Goal: Task Accomplishment & Management: Use online tool/utility

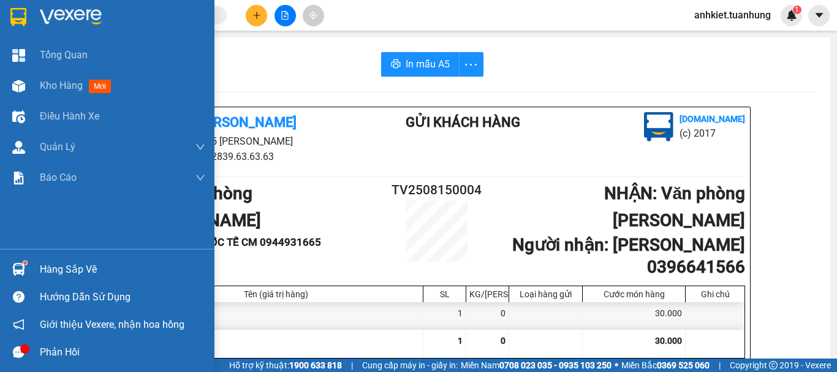
click at [69, 268] on div "Hàng sắp về" at bounding box center [122, 269] width 165 height 18
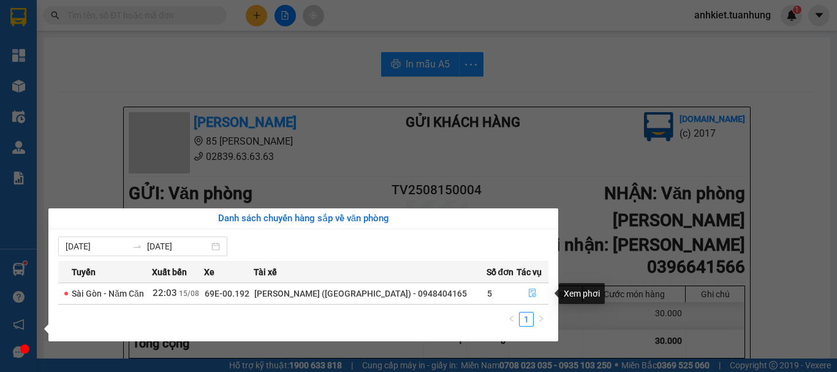
click at [530, 292] on icon "file-done" at bounding box center [532, 293] width 7 height 9
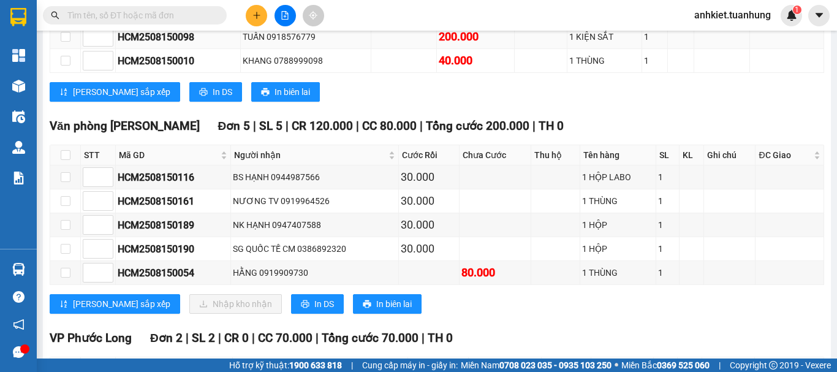
scroll to position [4871, 0]
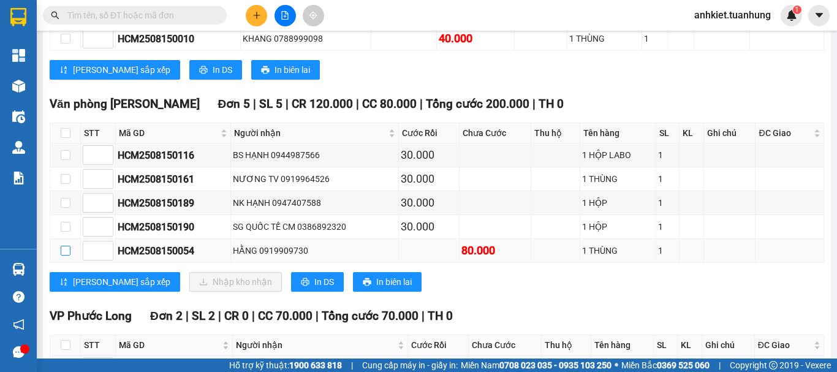
click at [63, 256] on input "checkbox" at bounding box center [66, 251] width 10 height 10
checkbox input "true"
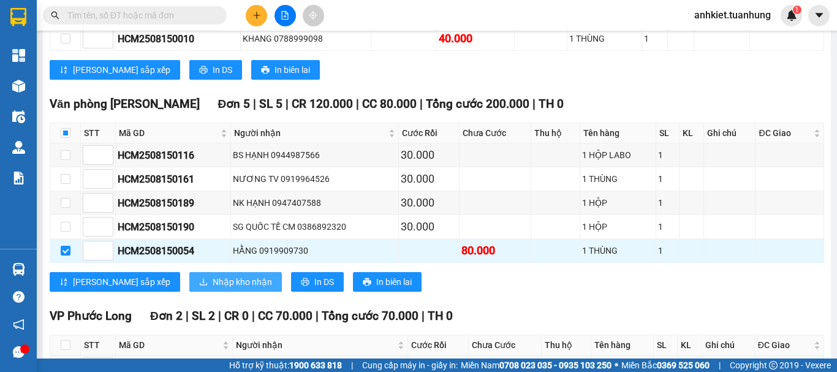
click at [213, 289] on span "Nhập kho nhận" at bounding box center [242, 281] width 59 height 13
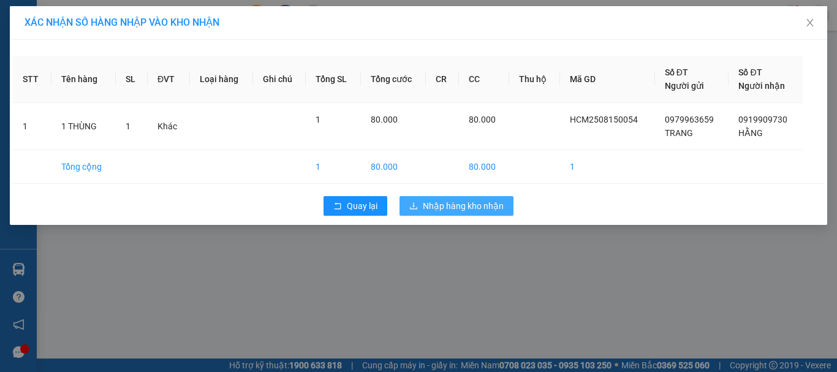
click at [450, 200] on span "Nhập hàng kho nhận" at bounding box center [463, 205] width 81 height 13
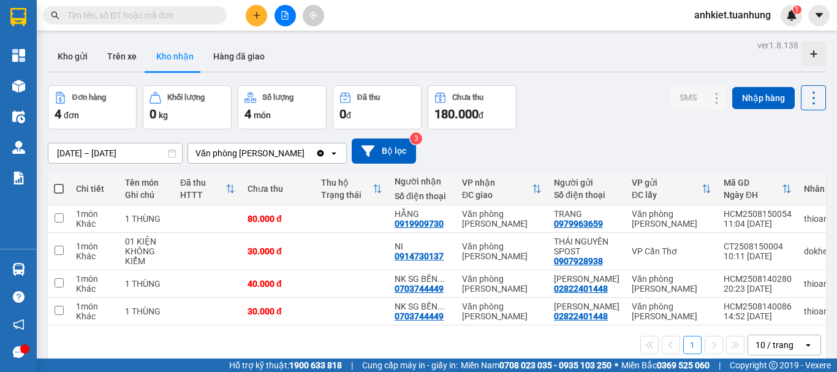
click at [192, 17] on input "text" at bounding box center [139, 15] width 145 height 13
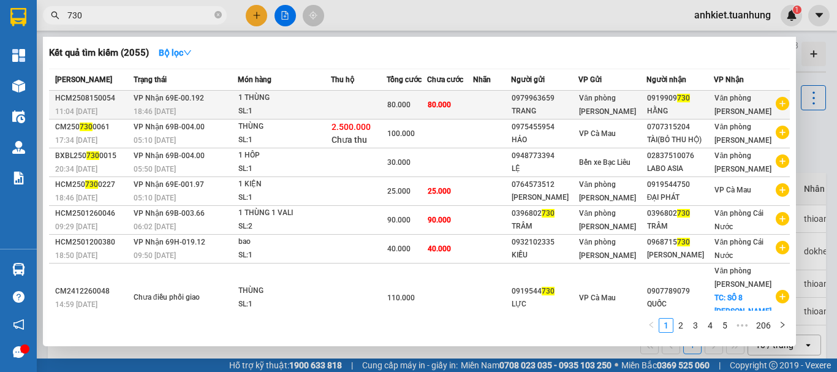
type input "730"
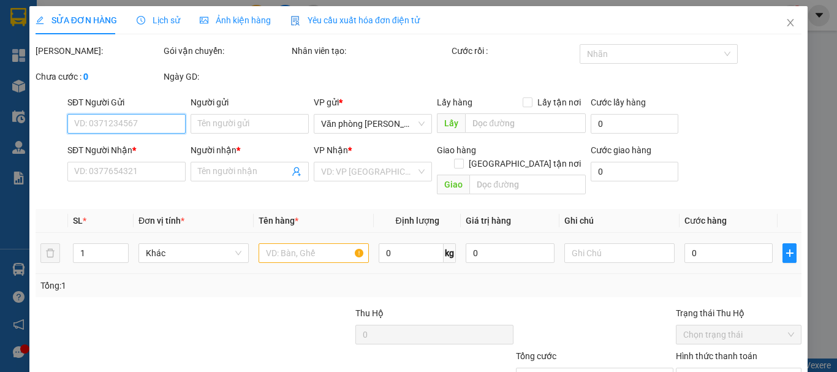
type input "0979963659"
type input "TRANG"
type input "0919909730"
type input "HẰNG"
type input "80.000"
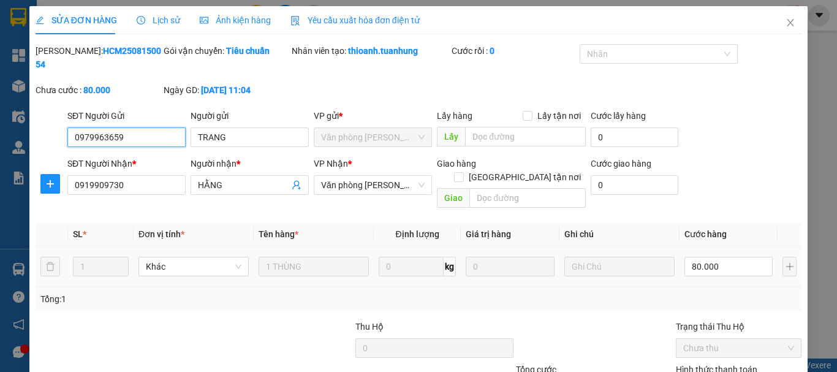
scroll to position [84, 0]
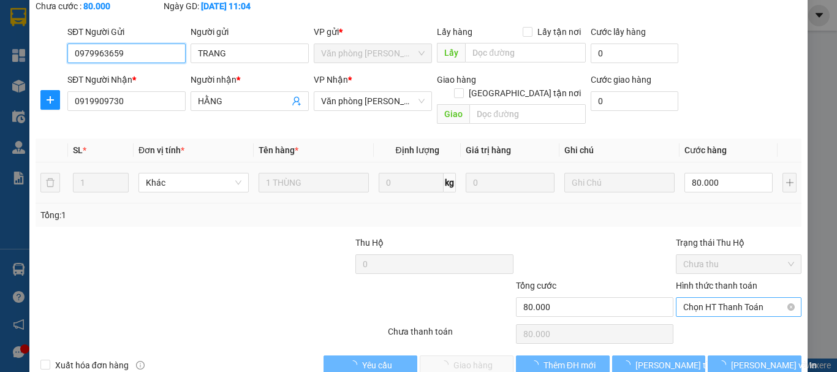
click at [743, 298] on span "Chọn HT Thanh Toán" at bounding box center [738, 307] width 111 height 18
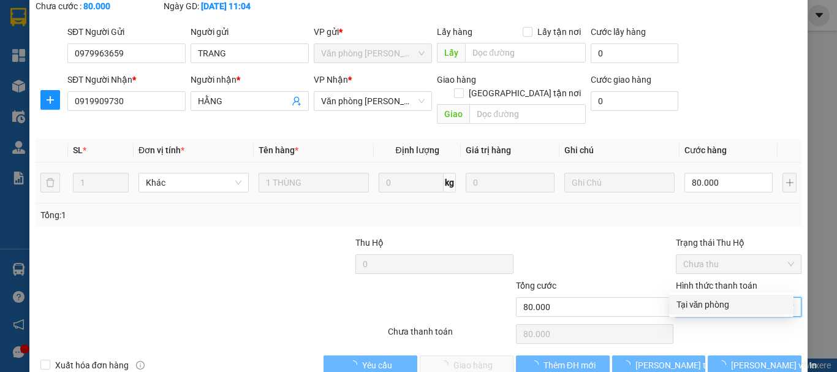
click at [729, 298] on div "Tại văn phòng" at bounding box center [732, 304] width 110 height 13
type input "0"
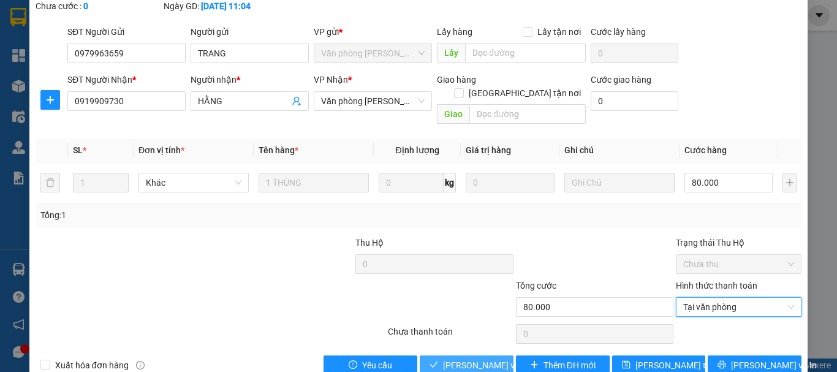
click at [487, 359] on span "Lưu và Giao hàng" at bounding box center [502, 365] width 118 height 13
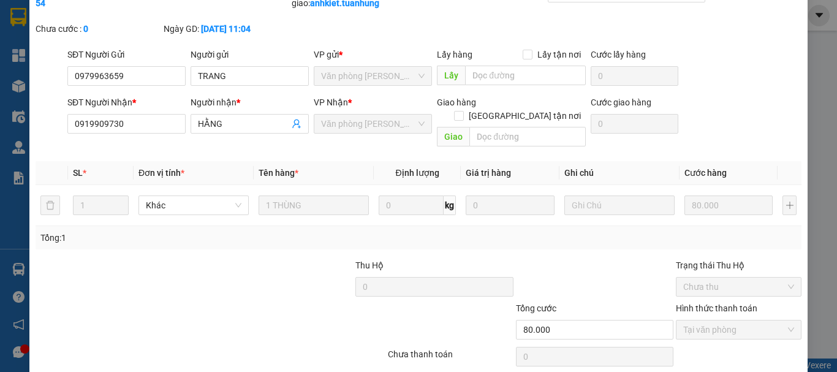
scroll to position [0, 0]
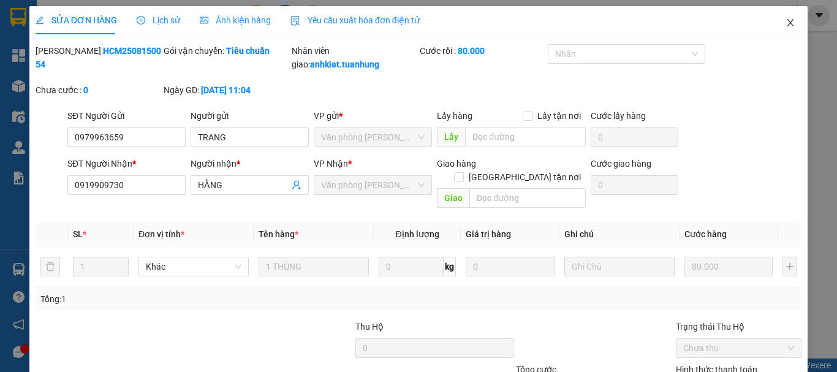
click at [786, 21] on icon "close" at bounding box center [791, 23] width 10 height 10
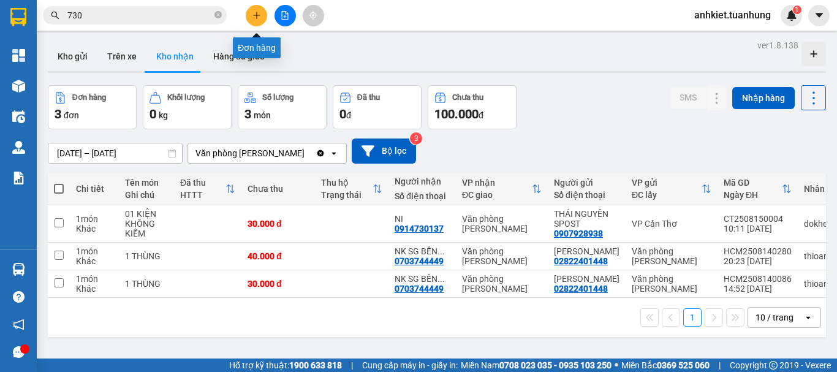
click at [253, 20] on button at bounding box center [256, 15] width 21 height 21
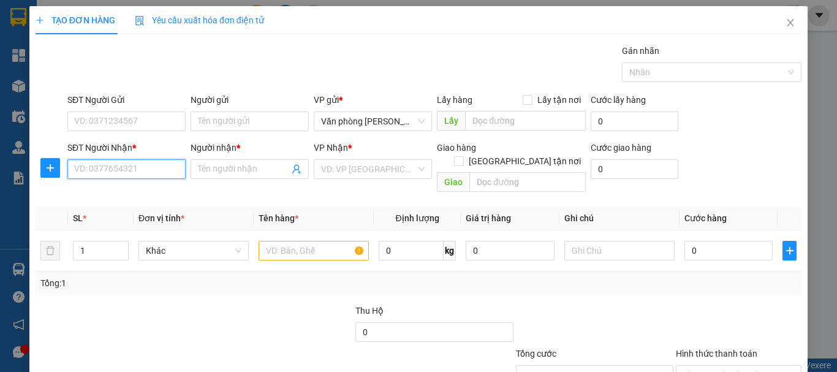
click at [129, 175] on input "SĐT Người Nhận *" at bounding box center [126, 169] width 118 height 20
type input "0903054034"
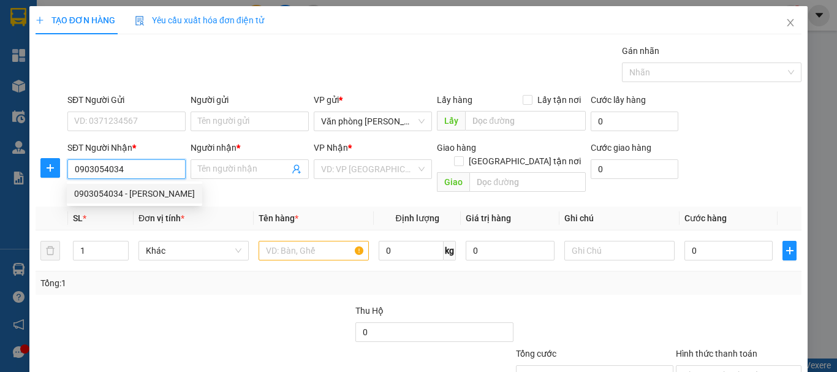
click at [148, 195] on div "0903054034 - KIM HỒNG" at bounding box center [134, 193] width 121 height 13
type input "[PERSON_NAME]"
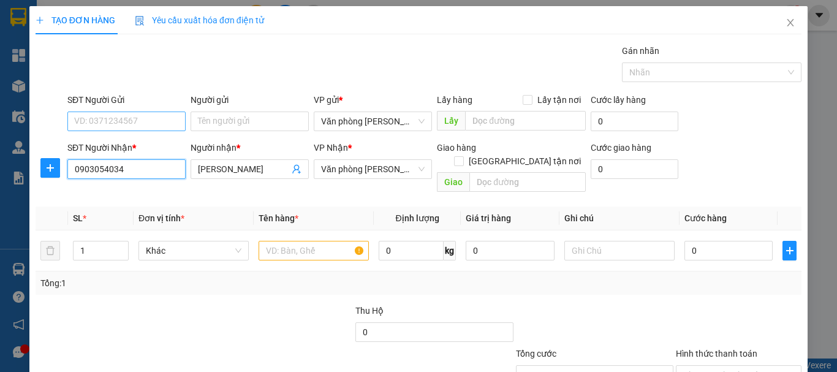
type input "0903054034"
click at [141, 127] on input "SĐT Người Gửi" at bounding box center [126, 122] width 118 height 20
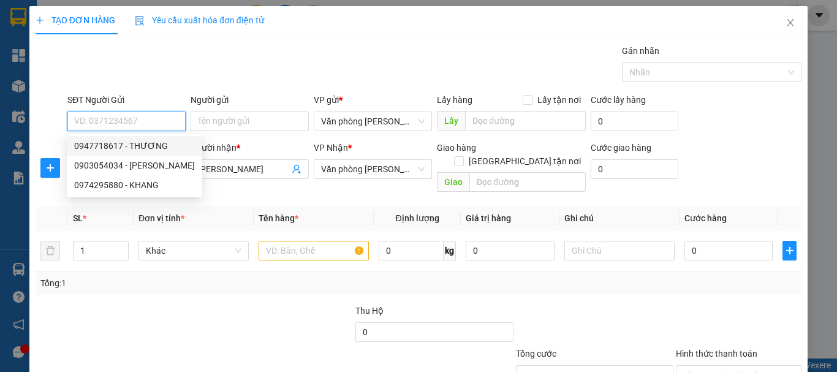
click at [154, 143] on div "0947718617 - THƯƠNG" at bounding box center [134, 145] width 121 height 13
type input "0947718617"
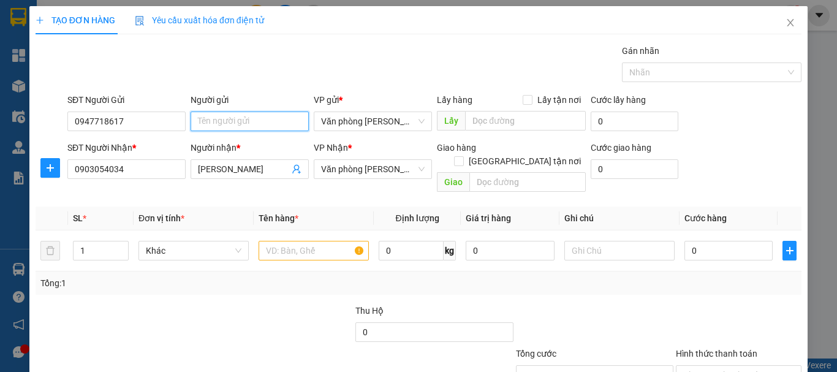
click at [232, 121] on input "Người gửi" at bounding box center [250, 122] width 118 height 20
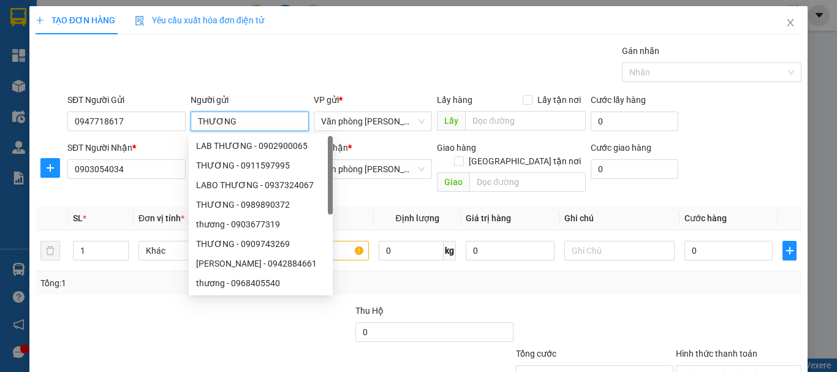
type input "THƯƠNG"
drag, startPoint x: 393, startPoint y: 57, endPoint x: 506, endPoint y: 43, distance: 113.6
click at [462, 48] on div "Gói vận chuyển * Tiêu chuẩn Gán nhãn Nhãn" at bounding box center [434, 65] width 739 height 43
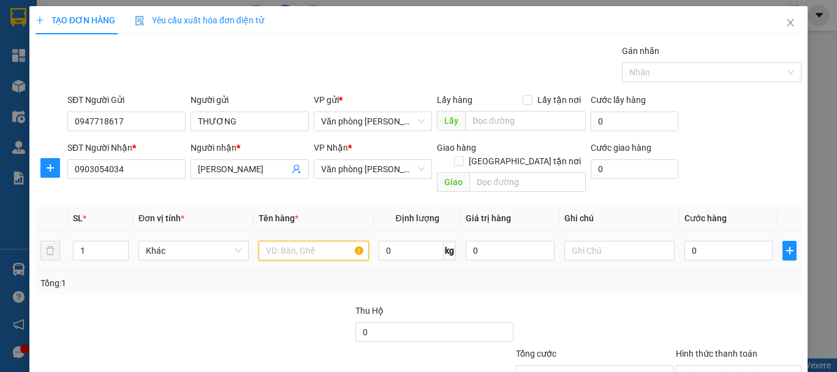
click at [338, 241] on input "text" at bounding box center [314, 251] width 110 height 20
type input "1 THÙNG"
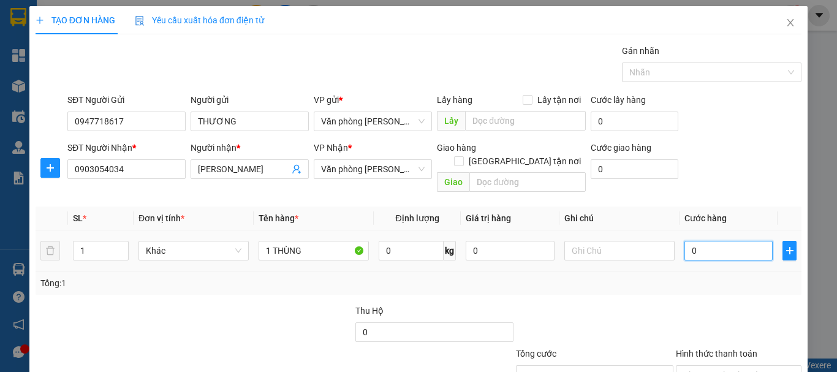
click at [709, 241] on input "0" at bounding box center [729, 251] width 88 height 20
type input "50"
type input "50.000"
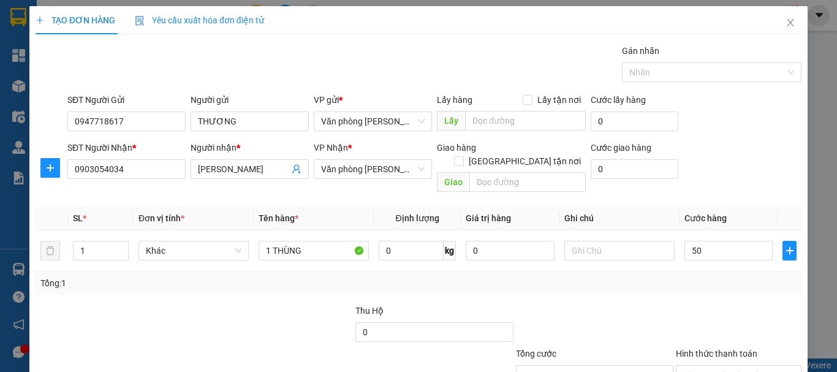
type input "50.000"
click at [694, 280] on div "Tổng: 1" at bounding box center [419, 283] width 766 height 23
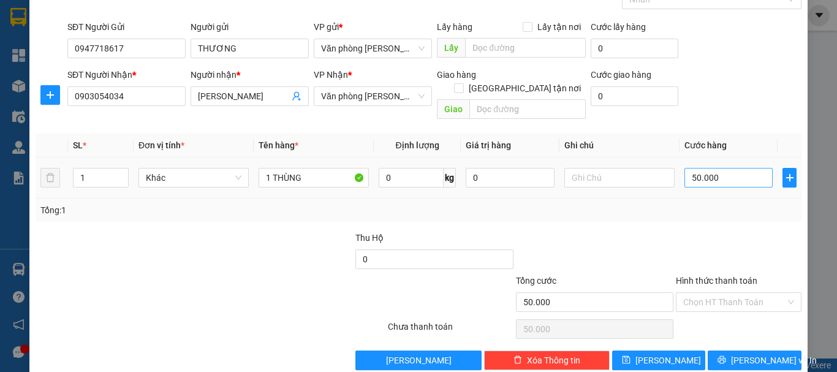
scroll to position [82, 0]
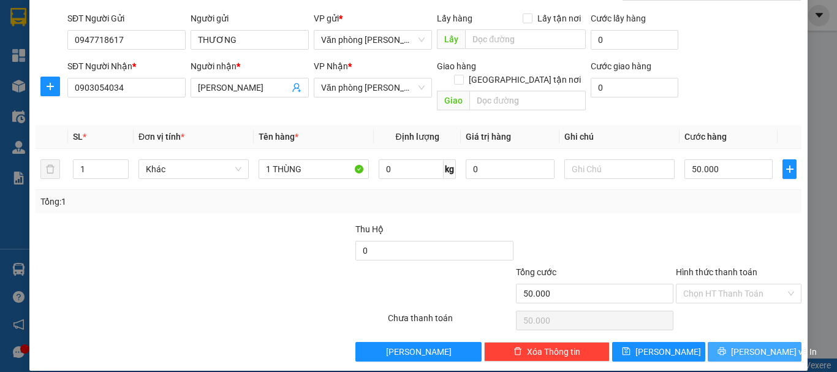
click at [731, 342] on button "Lưu và In" at bounding box center [755, 352] width 94 height 20
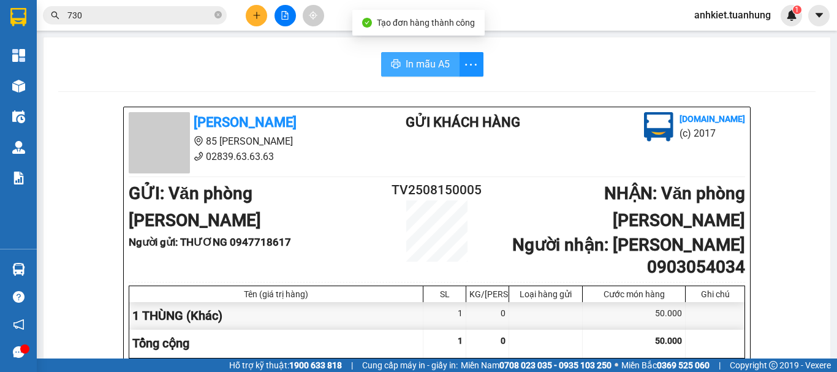
click at [400, 61] on button "In mẫu A5" at bounding box center [420, 64] width 78 height 25
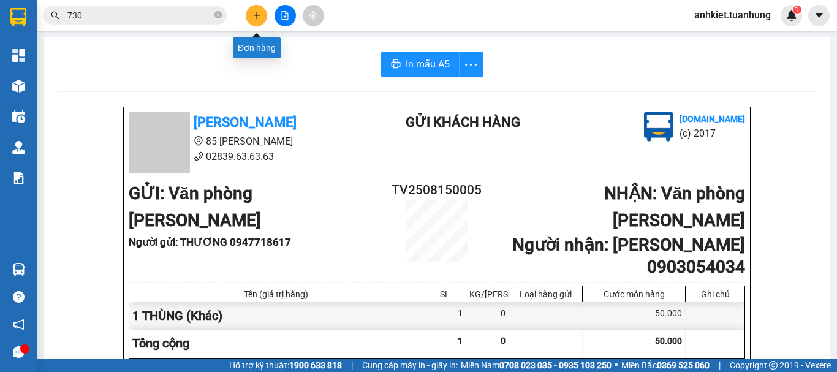
click at [253, 14] on icon "plus" at bounding box center [257, 15] width 9 height 9
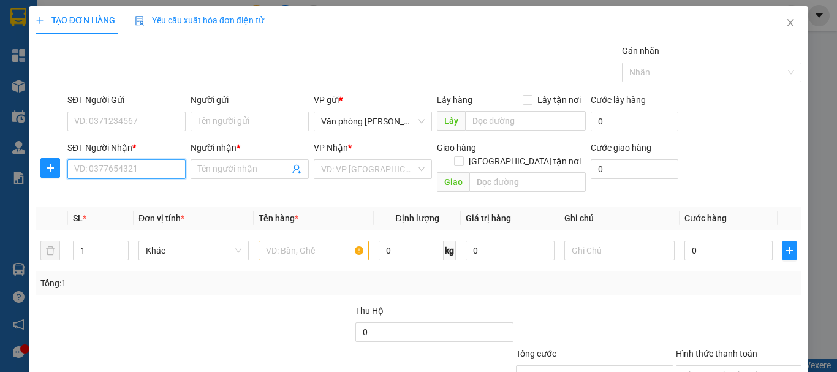
click at [167, 173] on input "SĐT Người Nhận *" at bounding box center [126, 169] width 118 height 20
type input "0817882660"
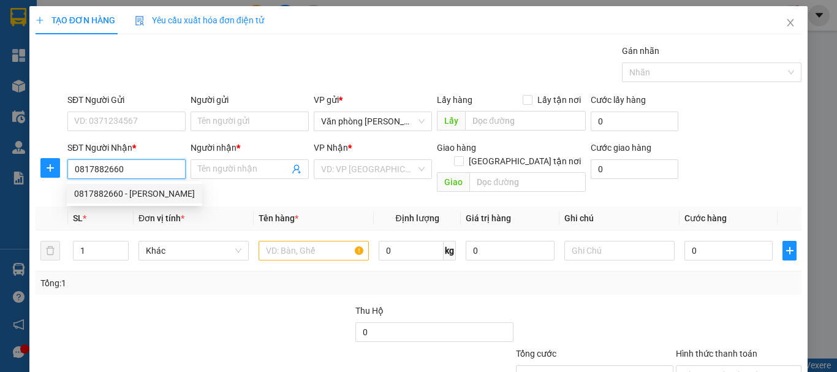
click at [123, 196] on div "0817882660 - CẨM CHUYỀN" at bounding box center [134, 193] width 121 height 13
type input "[PERSON_NAME]"
type input "0817882660"
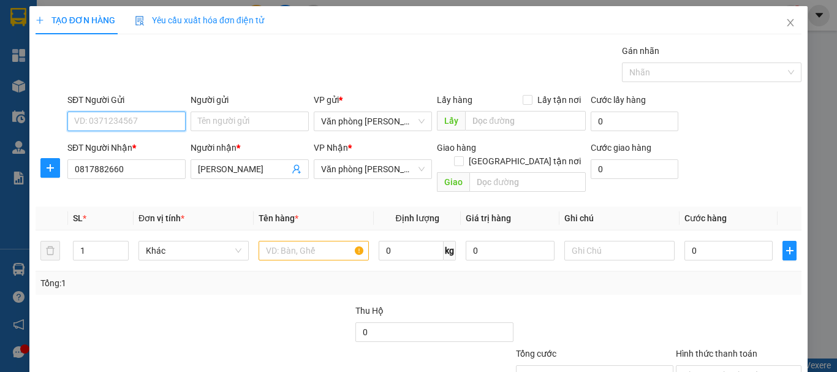
click at [140, 125] on input "SĐT Người Gửi" at bounding box center [126, 122] width 118 height 20
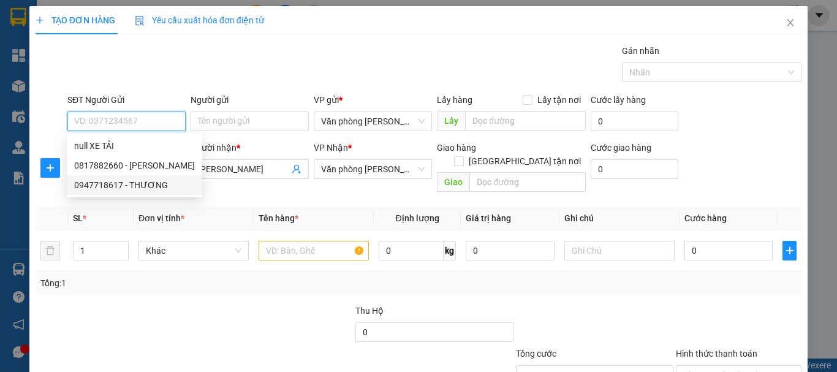
click at [148, 183] on div "0947718617 - THƯƠNG" at bounding box center [134, 184] width 121 height 13
type input "0947718617"
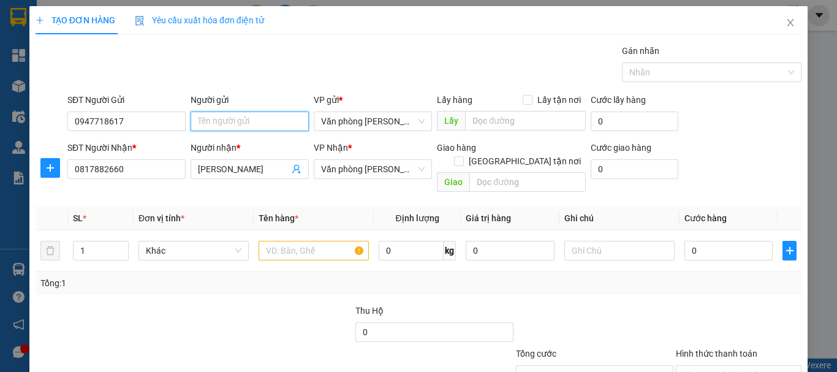
click at [246, 116] on input "Người gửi" at bounding box center [250, 122] width 118 height 20
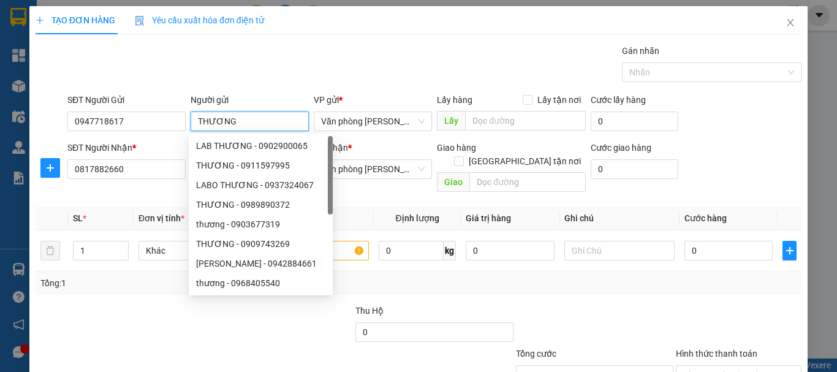
type input "THƯƠNG"
click at [367, 76] on div "Gói vận chuyển * Tiêu chuẩn Gán nhãn Nhãn" at bounding box center [434, 65] width 739 height 43
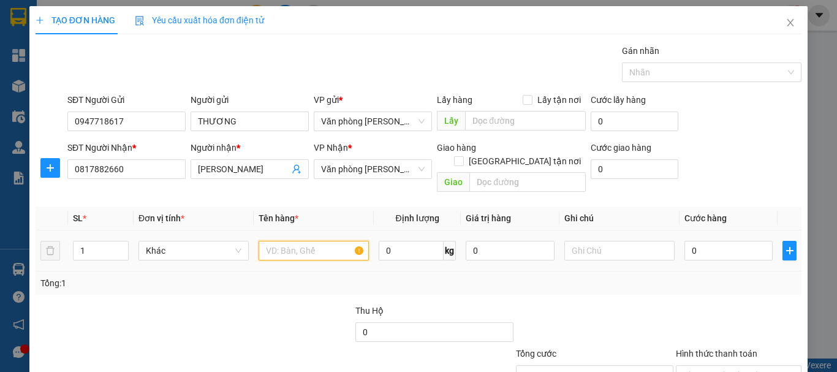
click at [319, 241] on input "text" at bounding box center [314, 251] width 110 height 20
type input "1 THÙNG"
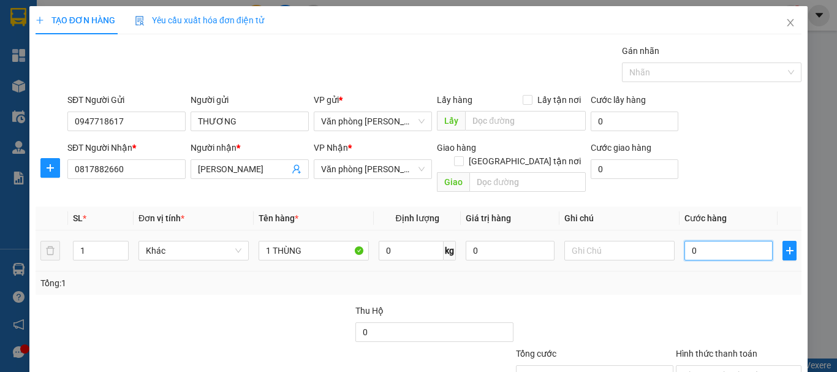
click at [714, 243] on input "0" at bounding box center [729, 251] width 88 height 20
type input "50"
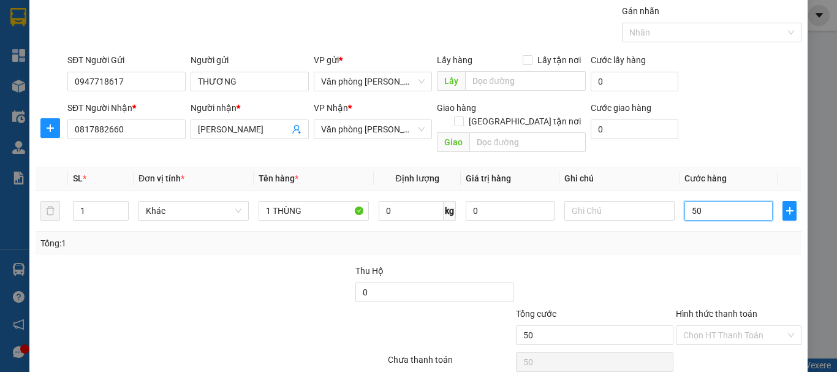
scroll to position [61, 0]
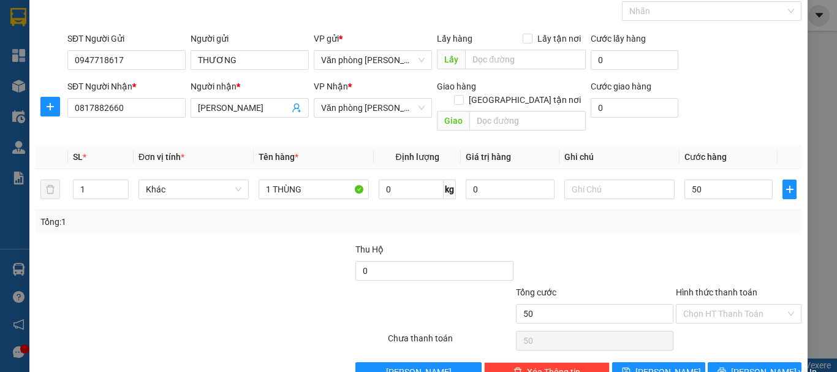
type input "50.000"
click at [710, 243] on div at bounding box center [739, 264] width 128 height 43
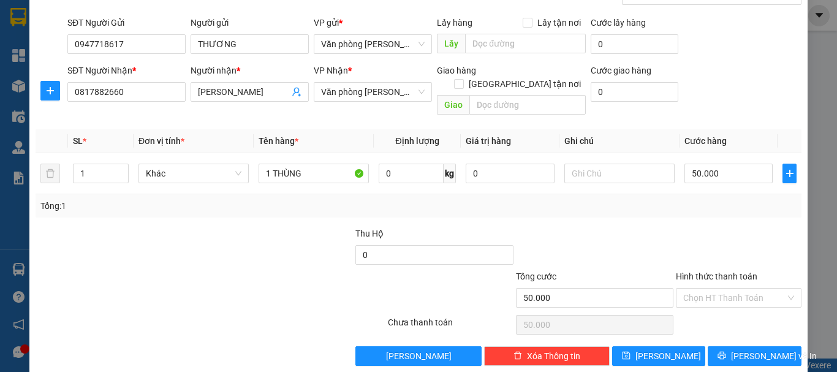
scroll to position [82, 0]
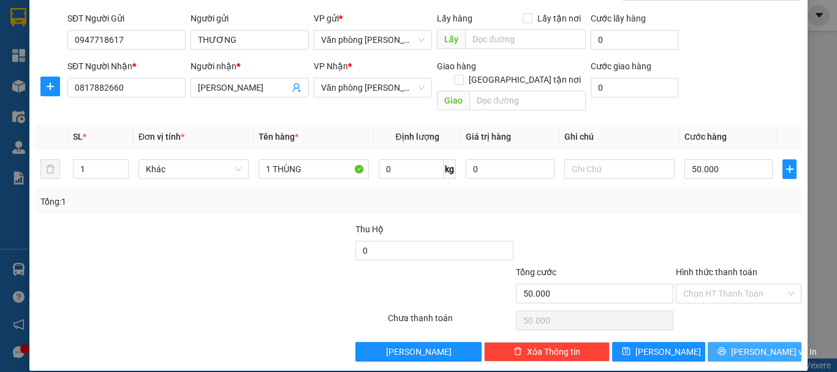
click at [747, 345] on span "Lưu và In" at bounding box center [774, 351] width 86 height 13
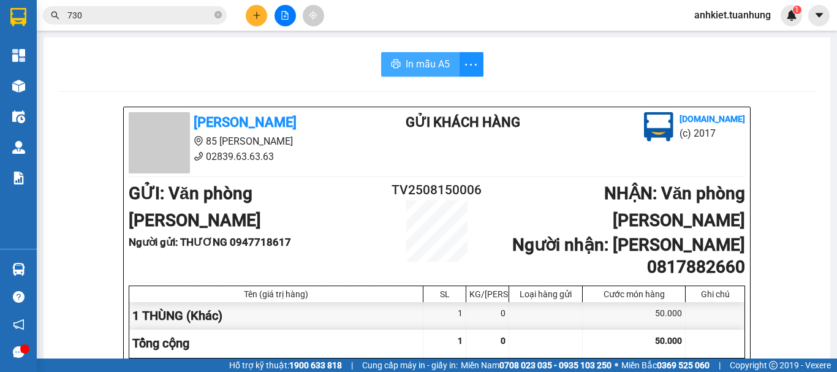
click at [406, 60] on span "In mẫu A5" at bounding box center [428, 63] width 44 height 15
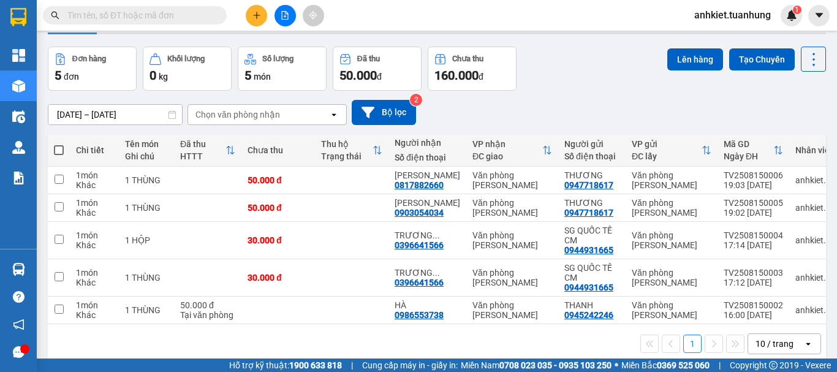
scroll to position [59, 0]
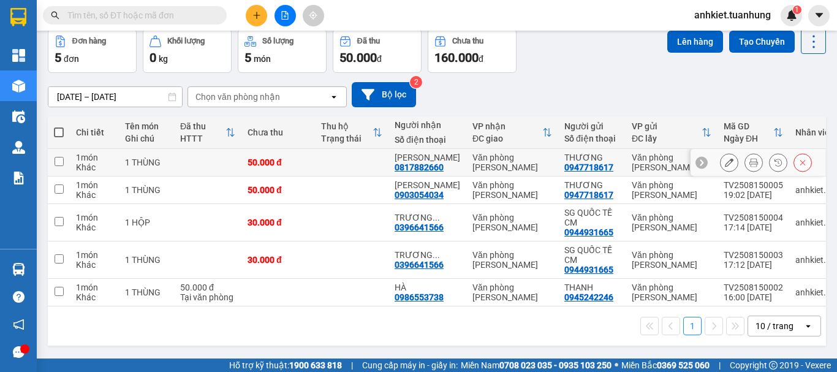
click at [56, 157] on input "checkbox" at bounding box center [59, 161] width 9 height 9
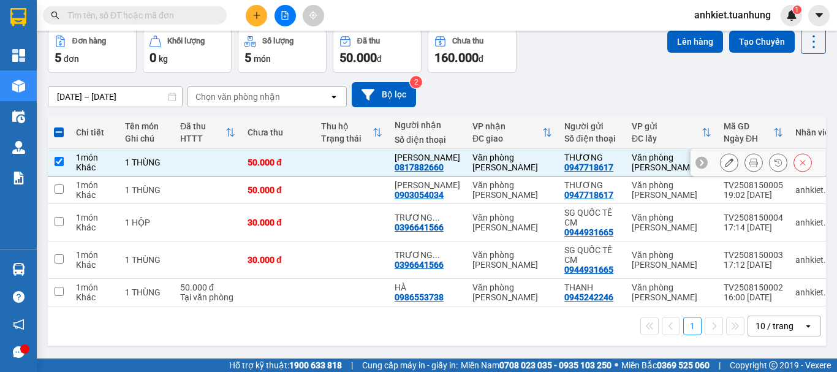
click at [56, 160] on input "checkbox" at bounding box center [59, 161] width 9 height 9
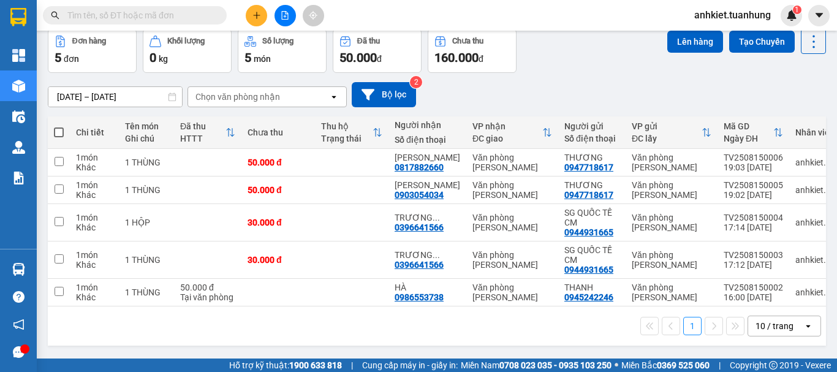
click at [58, 127] on span at bounding box center [59, 132] width 10 height 10
click at [59, 126] on input "checkbox" at bounding box center [59, 126] width 0 height 0
checkbox input "true"
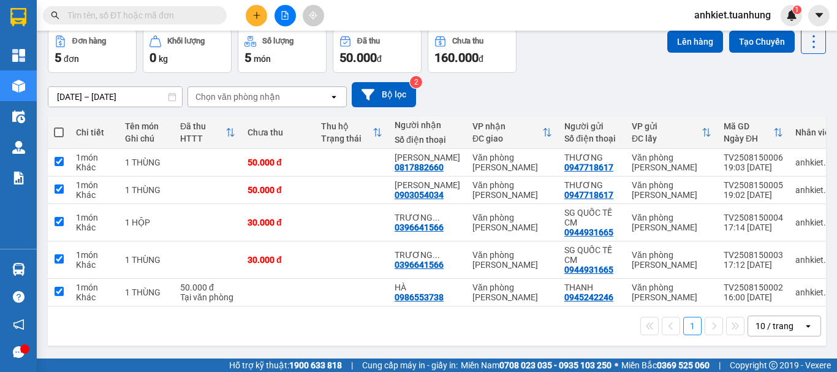
checkbox input "true"
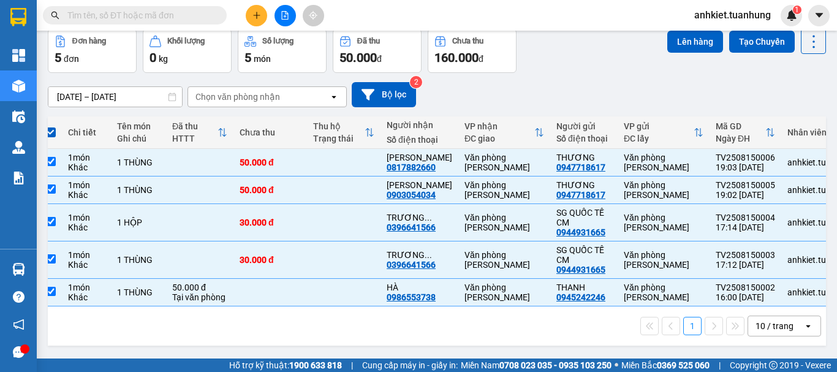
scroll to position [0, 0]
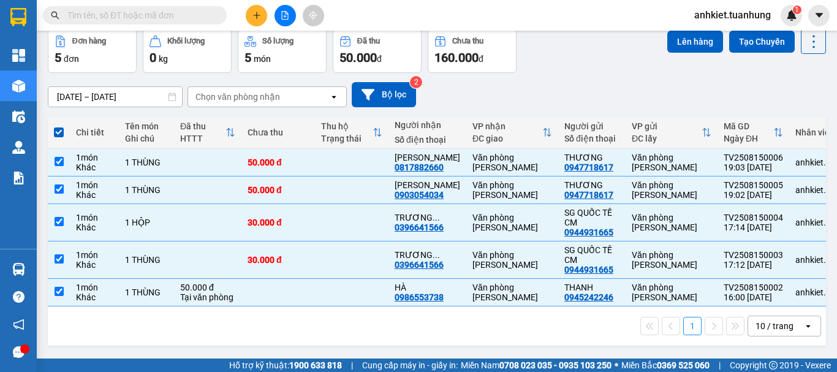
click at [60, 129] on span at bounding box center [59, 132] width 10 height 10
click at [59, 126] on input "checkbox" at bounding box center [59, 126] width 0 height 0
checkbox input "false"
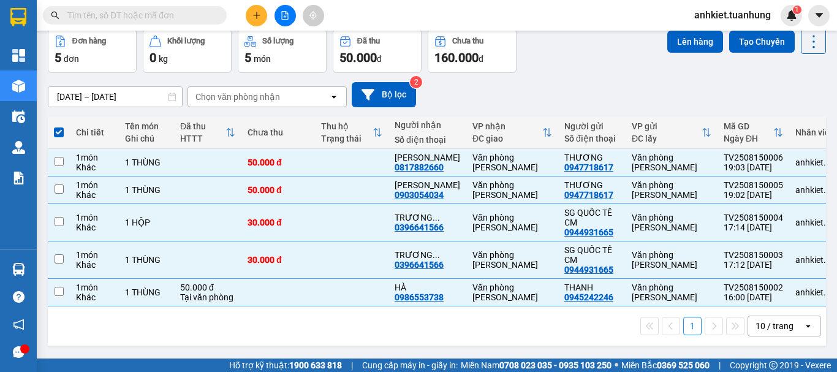
checkbox input "false"
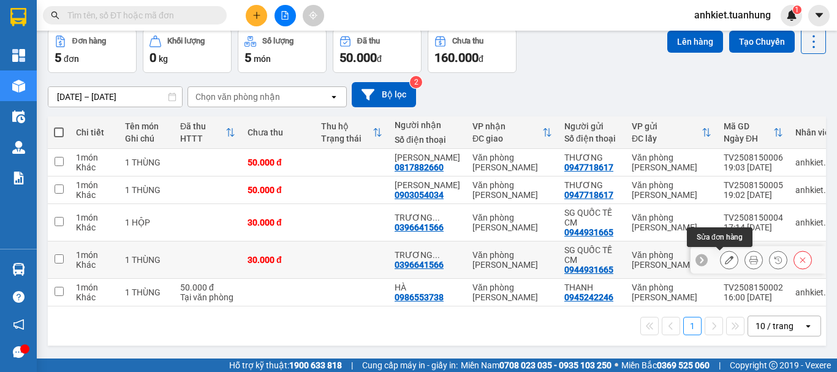
click at [721, 252] on button at bounding box center [729, 259] width 17 height 21
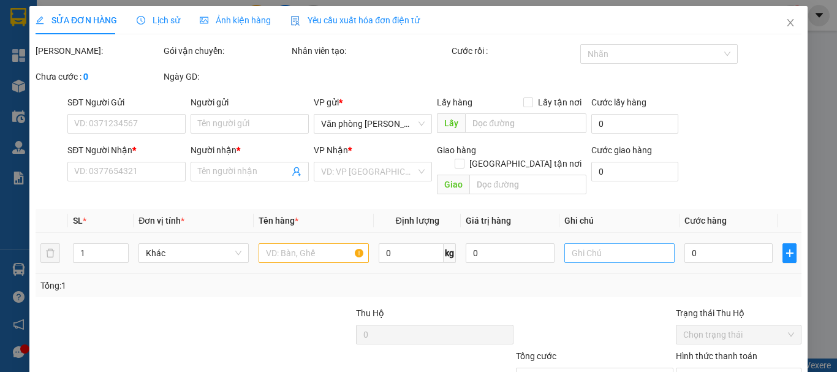
type input "0944931665"
type input "SG QUỐC TẾ CM"
type input "0396641566"
type input "[PERSON_NAME]"
type input "30.000"
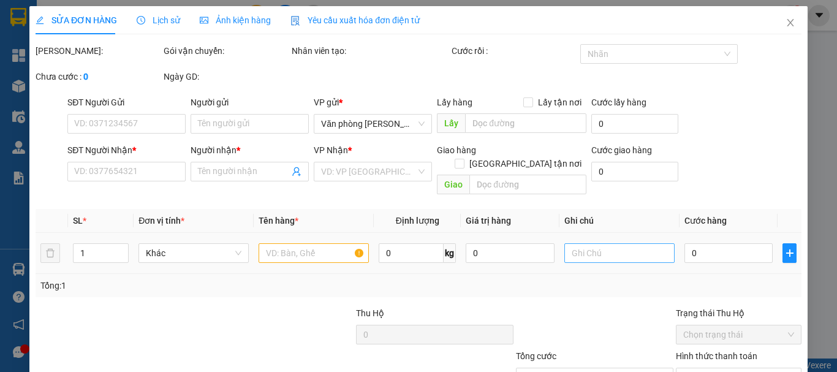
type input "30.000"
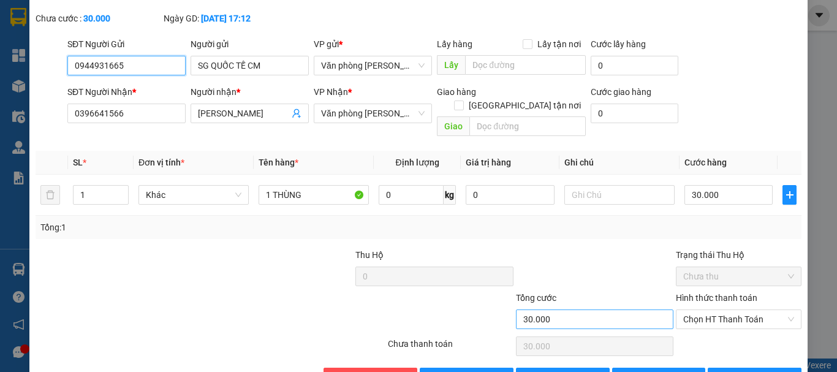
scroll to position [84, 0]
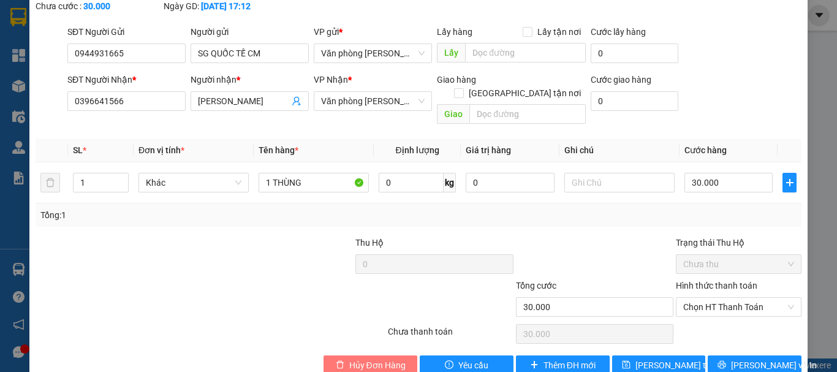
click at [393, 359] on span "Hủy Đơn Hàng" at bounding box center [377, 365] width 56 height 13
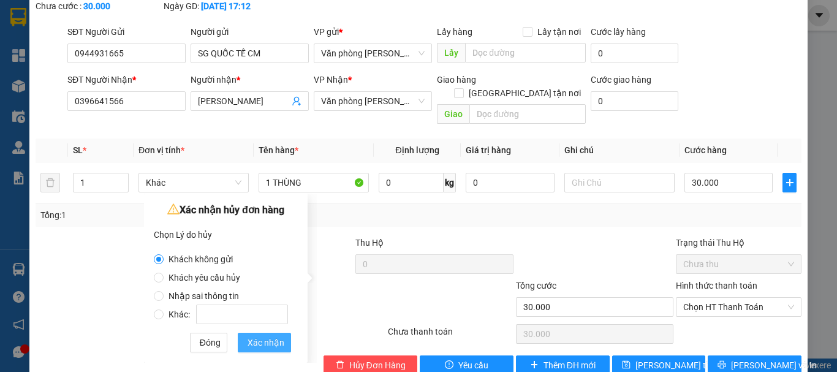
click at [264, 343] on span "Xác nhận" at bounding box center [266, 342] width 37 height 13
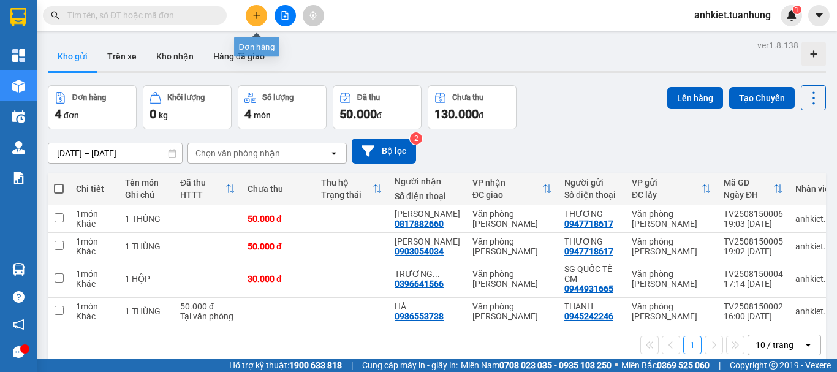
click at [254, 17] on icon "plus" at bounding box center [257, 15] width 9 height 9
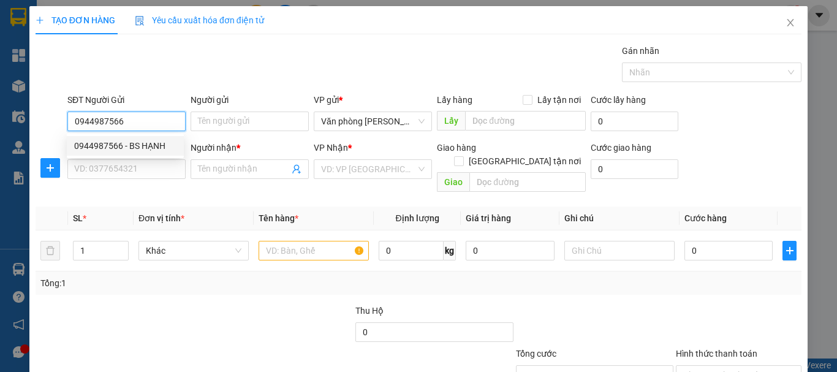
click at [140, 143] on div "0944987566 - BS HẠNH" at bounding box center [125, 145] width 102 height 13
type input "0944987566"
click at [140, 143] on div "SĐT Người Nhận *" at bounding box center [126, 147] width 118 height 13
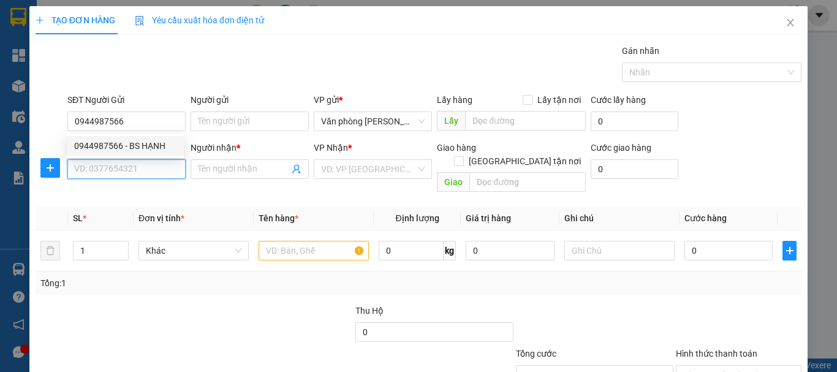
click at [140, 159] on input "SĐT Người Nhận *" at bounding box center [126, 169] width 118 height 20
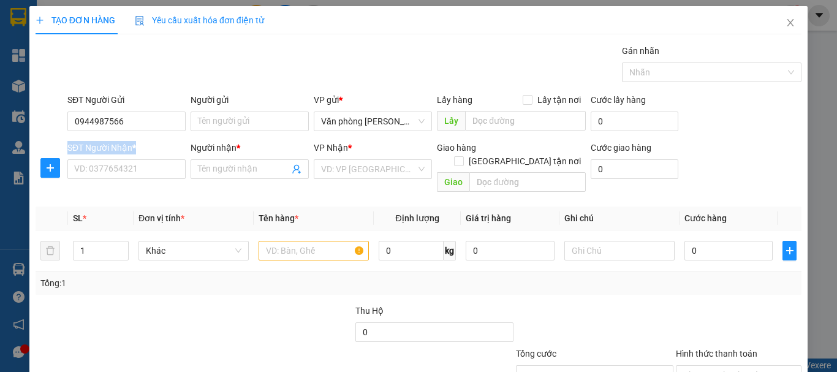
click at [140, 143] on div "SĐT Người Nhận *" at bounding box center [126, 147] width 118 height 13
click at [140, 159] on input "SĐT Người Nhận *" at bounding box center [126, 169] width 118 height 20
click at [142, 169] on input "SĐT Người Nhận *" at bounding box center [126, 169] width 118 height 20
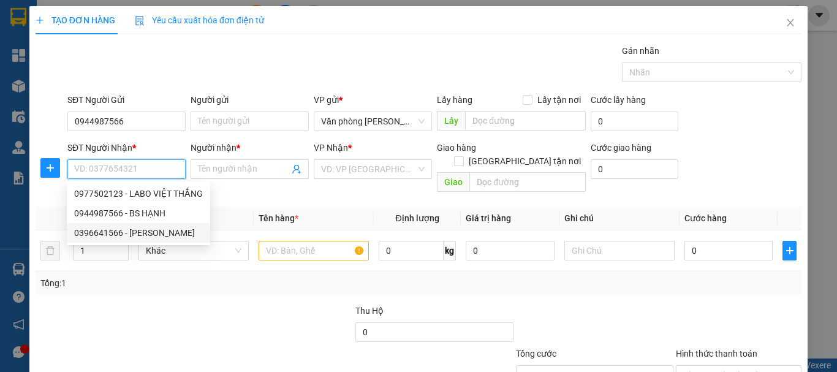
click at [167, 231] on div "0396641566 - TRƯƠNG MINH LAB" at bounding box center [138, 232] width 129 height 13
type input "0396641566"
type input "[PERSON_NAME]"
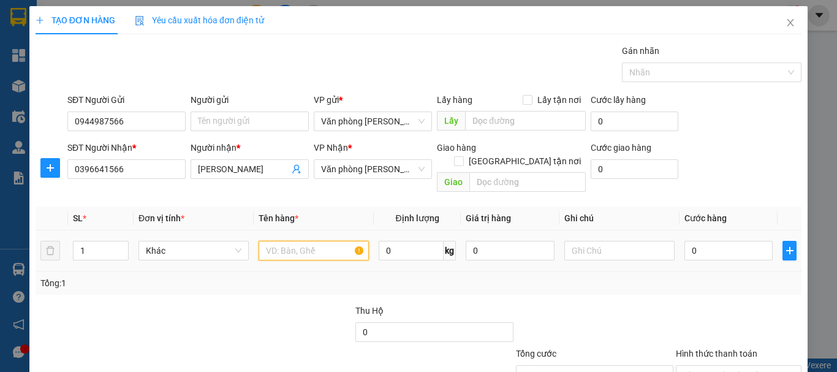
click at [288, 242] on input "text" at bounding box center [314, 251] width 110 height 20
type input "1 HỘP"
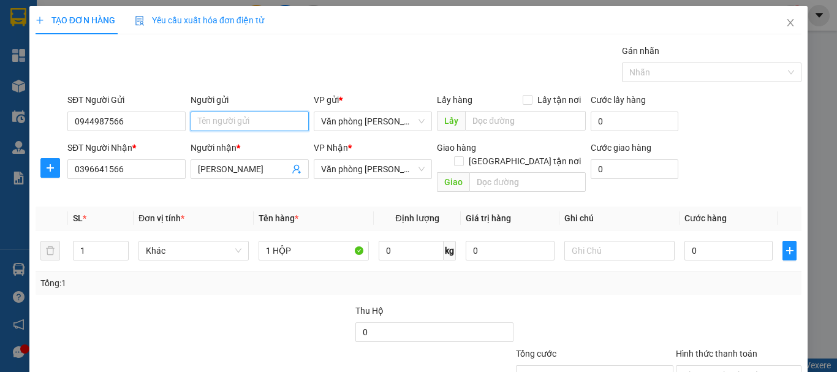
click at [255, 118] on input "Người gửi" at bounding box center [250, 122] width 118 height 20
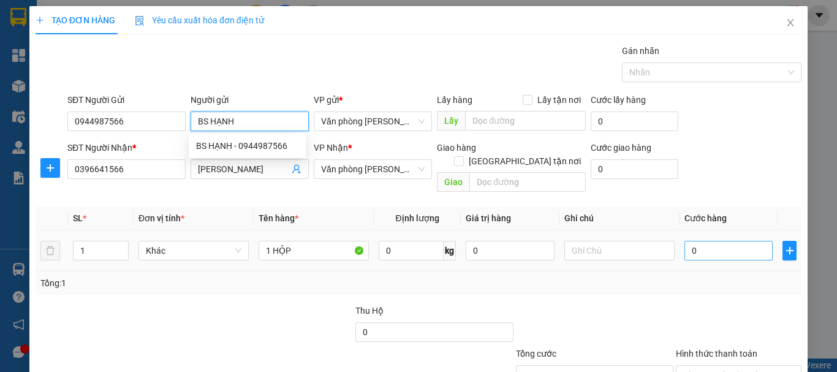
type input "BS HẠNH"
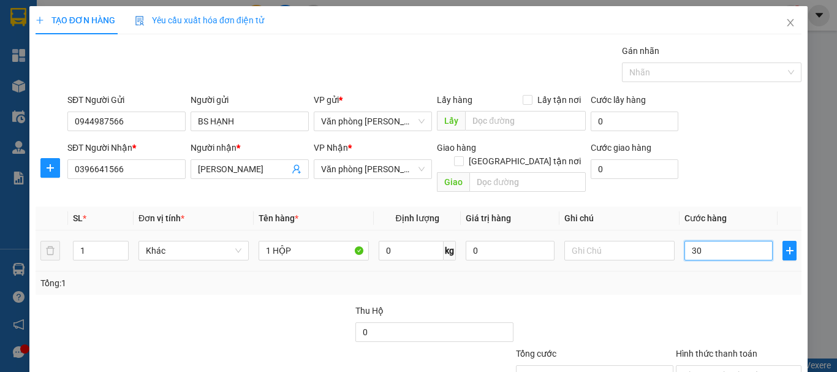
type input "30"
type input "30.000"
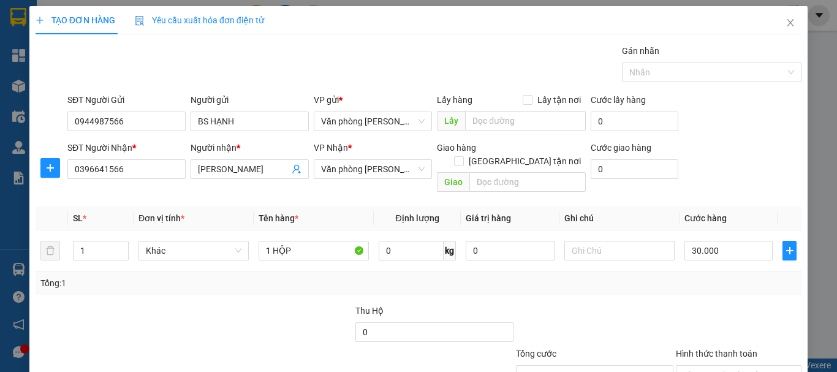
click at [727, 280] on div "Tổng: 1" at bounding box center [419, 283] width 766 height 23
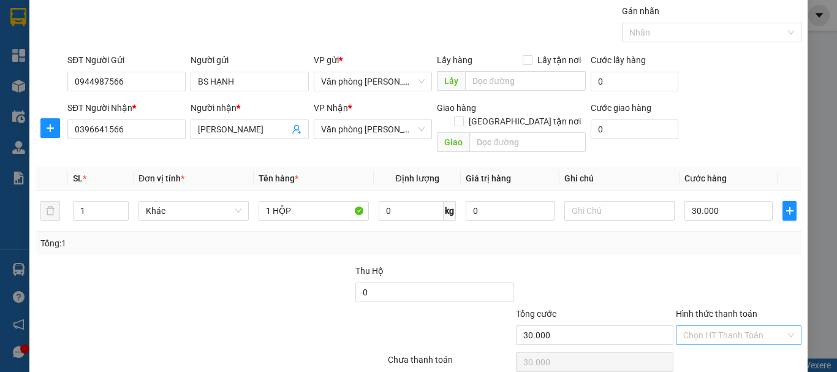
scroll to position [82, 0]
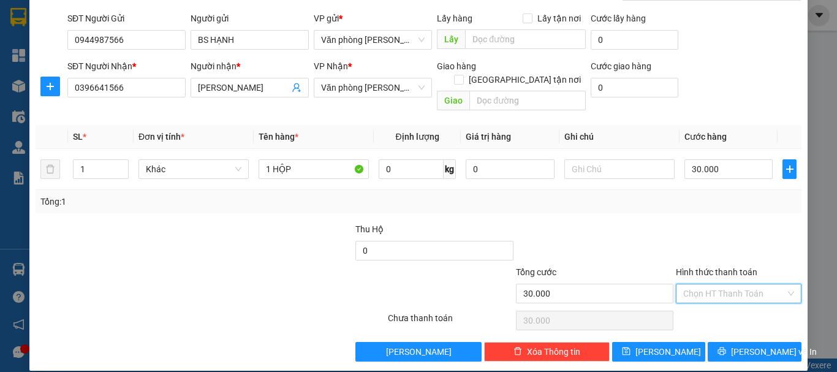
click at [710, 284] on input "Hình thức thanh toán" at bounding box center [734, 293] width 102 height 18
click at [716, 305] on div "Tại văn phòng" at bounding box center [732, 304] width 110 height 13
type input "0"
click at [726, 348] on icon "printer" at bounding box center [722, 352] width 8 height 8
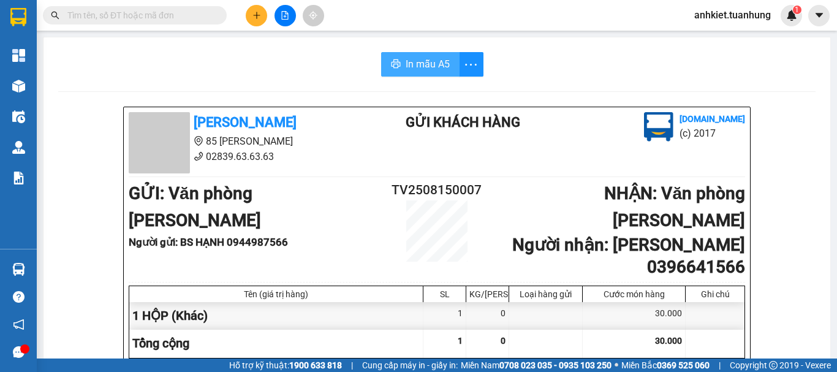
click at [408, 59] on span "In mẫu A5" at bounding box center [428, 63] width 44 height 15
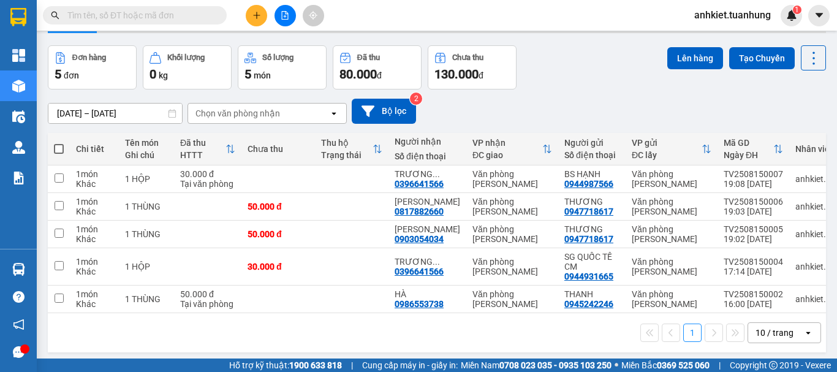
scroll to position [56, 0]
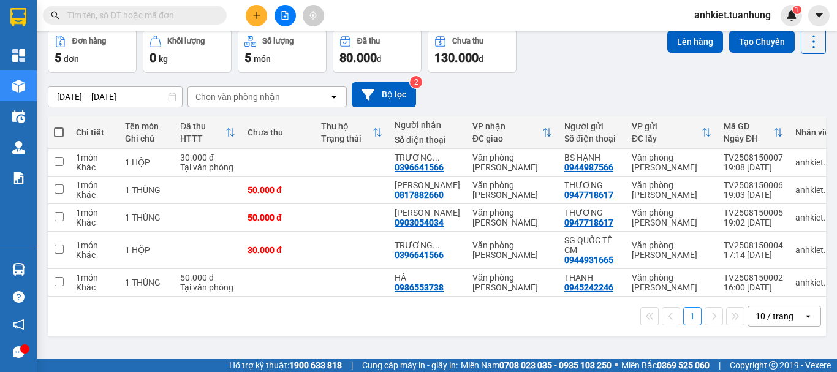
click at [56, 132] on span at bounding box center [59, 132] width 10 height 10
click at [59, 126] on input "checkbox" at bounding box center [59, 126] width 0 height 0
checkbox input "true"
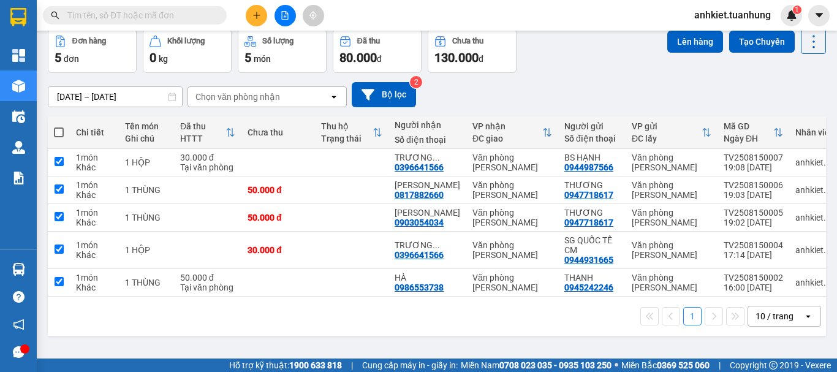
checkbox input "true"
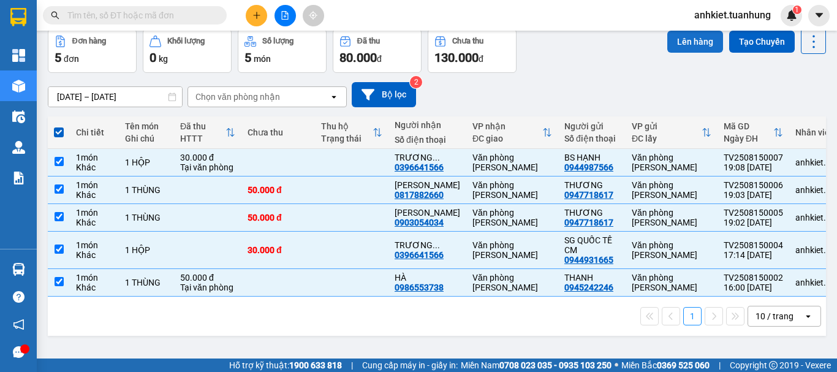
click at [684, 40] on button "Lên hàng" at bounding box center [695, 42] width 56 height 22
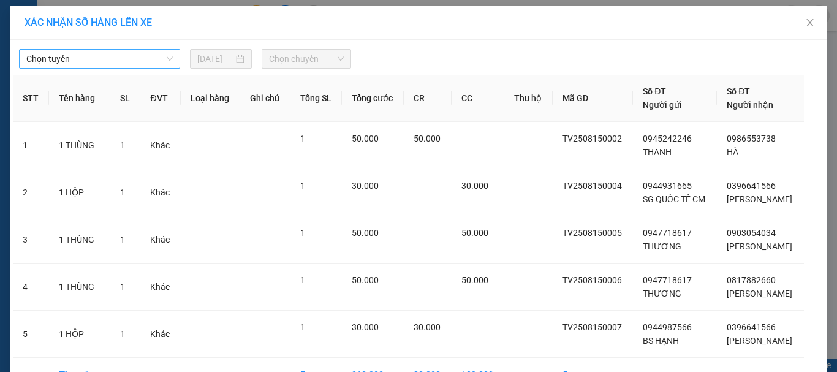
click at [153, 59] on span "Chọn tuyến" at bounding box center [99, 59] width 146 height 18
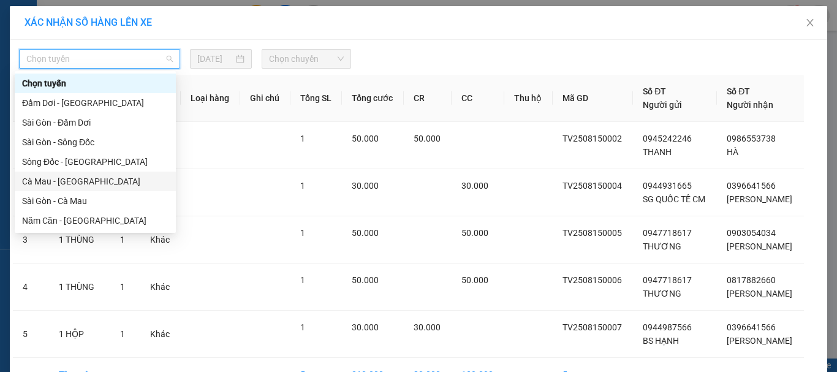
click at [78, 177] on div "Cà Mau - [GEOGRAPHIC_DATA]" at bounding box center [95, 181] width 146 height 13
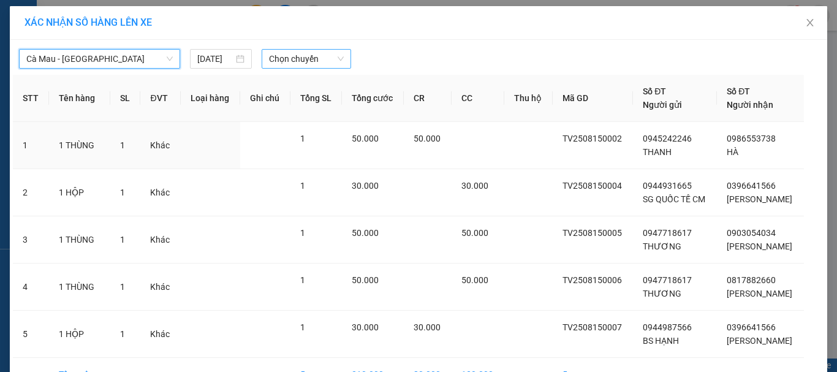
click at [297, 61] on span "Chọn chuyến" at bounding box center [306, 59] width 75 height 18
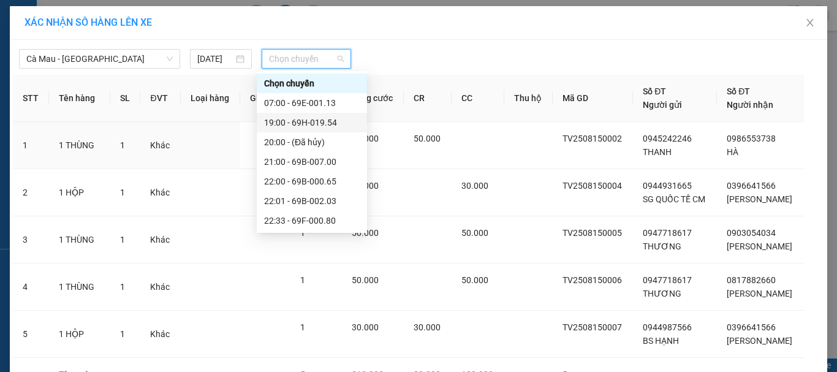
click at [313, 120] on div "19:00 - 69H-019.54" at bounding box center [312, 122] width 96 height 13
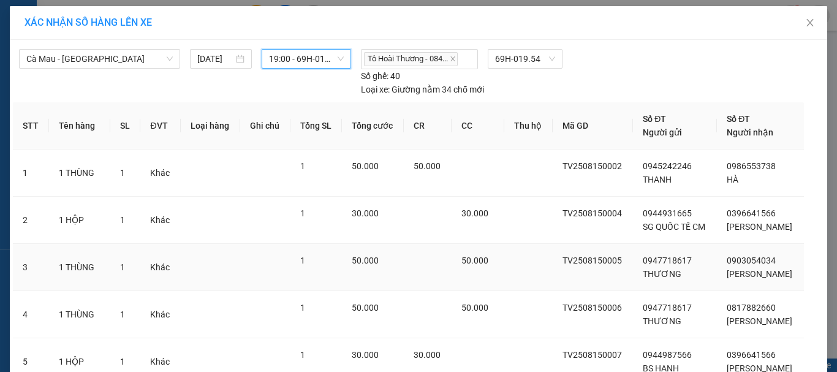
scroll to position [103, 0]
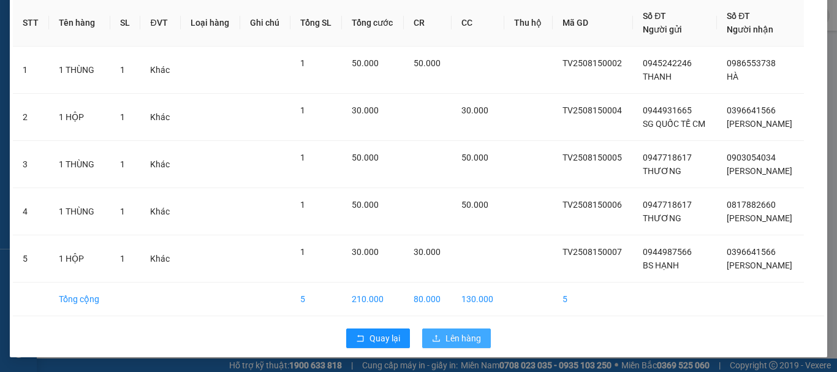
click at [456, 340] on span "Lên hàng" at bounding box center [464, 338] width 36 height 13
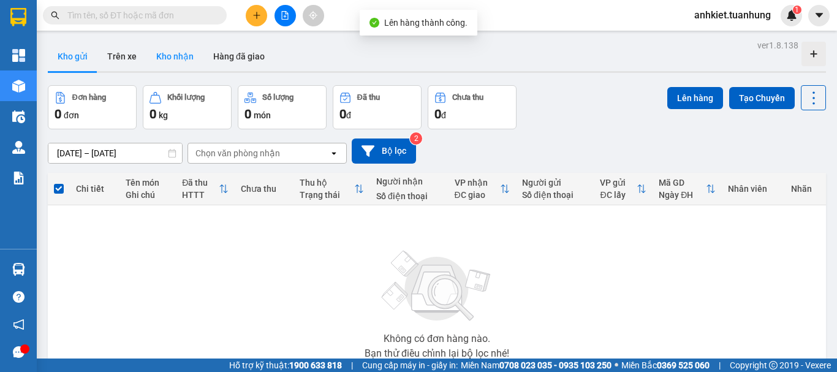
click at [179, 55] on button "Kho nhận" at bounding box center [174, 56] width 57 height 29
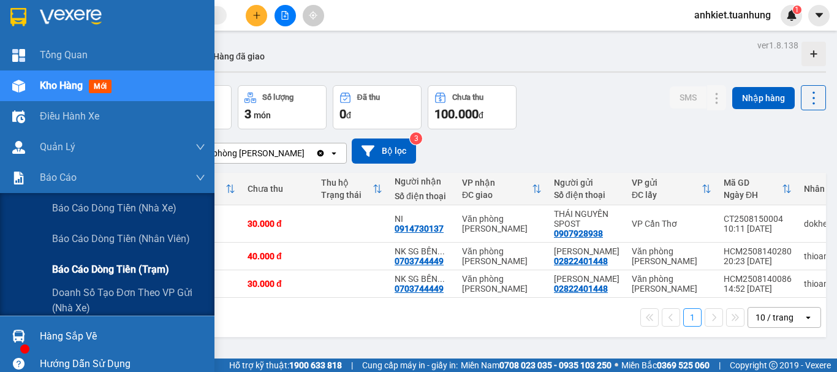
click at [99, 270] on span "Báo cáo dòng tiền (trạm)" at bounding box center [110, 269] width 117 height 15
